Goal: Navigation & Orientation: Find specific page/section

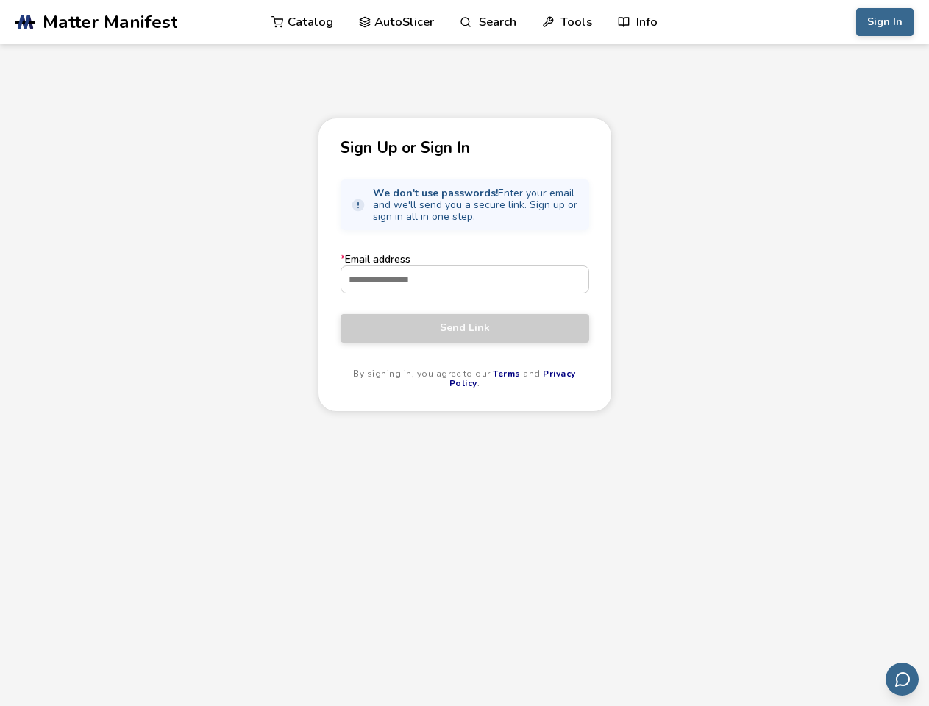
click at [488, 22] on link "Search" at bounding box center [488, 22] width 56 height 44
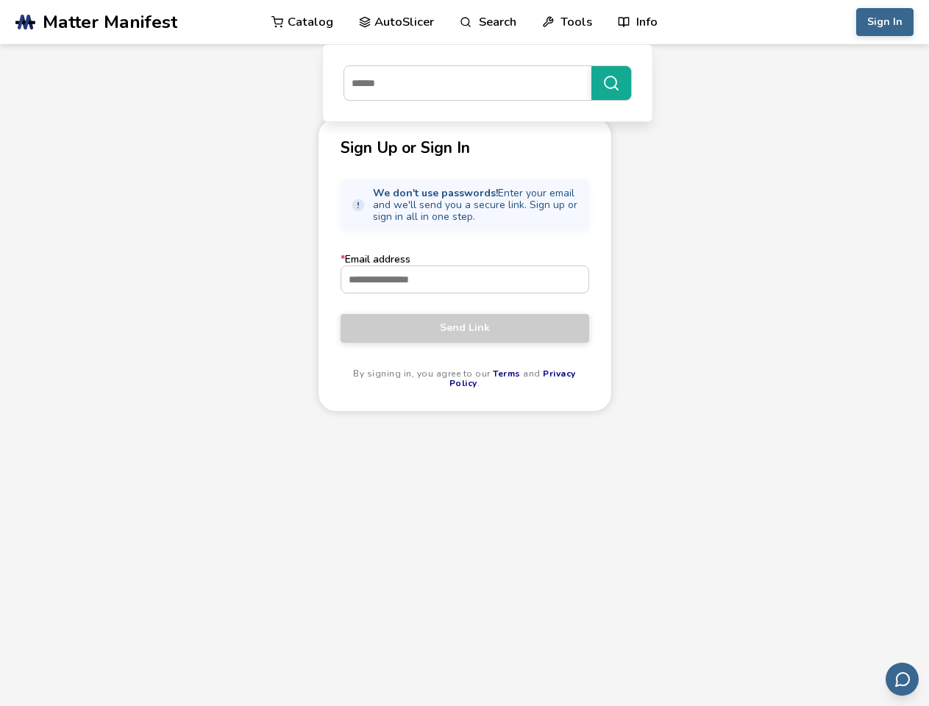
click at [567, 22] on link "Tools" at bounding box center [567, 22] width 50 height 44
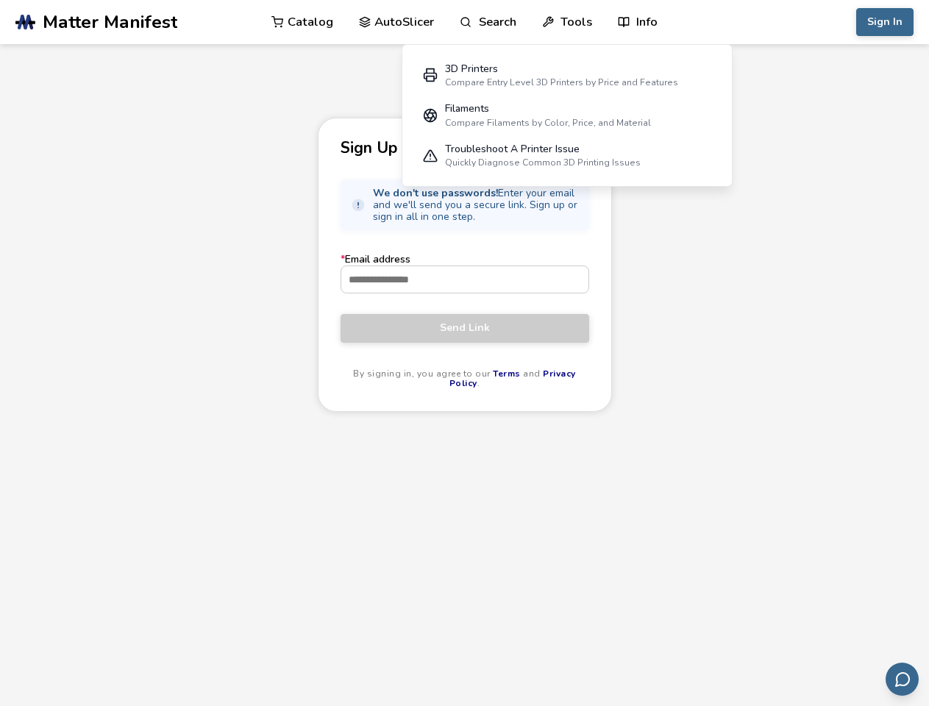
click at [638, 22] on link "Info" at bounding box center [638, 22] width 40 height 44
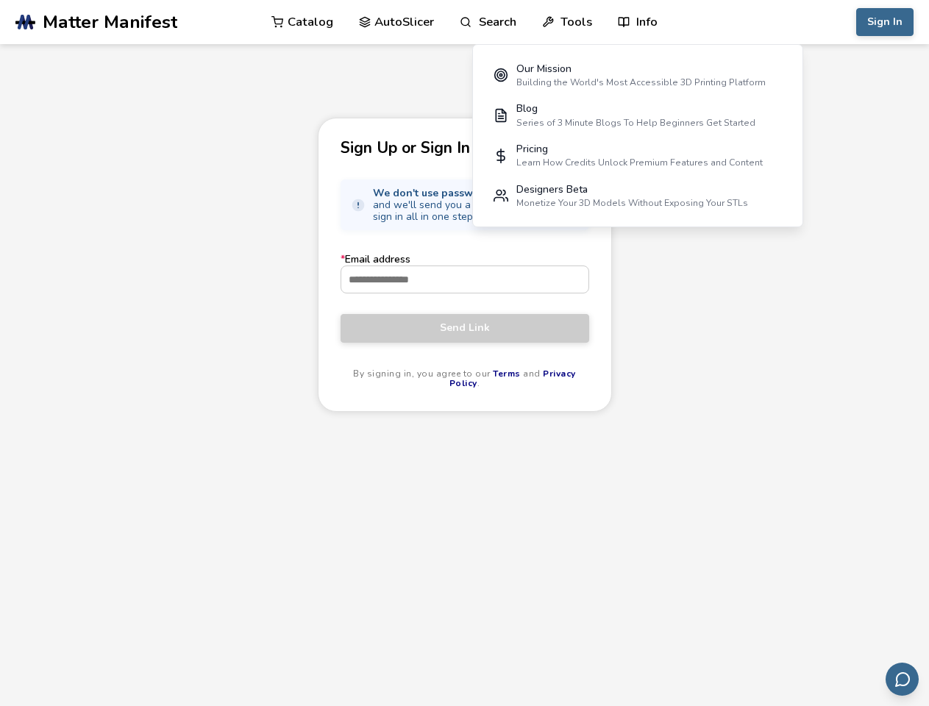
click at [885, 22] on button "Sign In" at bounding box center [884, 22] width 57 height 28
click at [902, 679] on icon "Send feedback via email" at bounding box center [903, 680] width 18 height 18
